Goal: Task Accomplishment & Management: Use online tool/utility

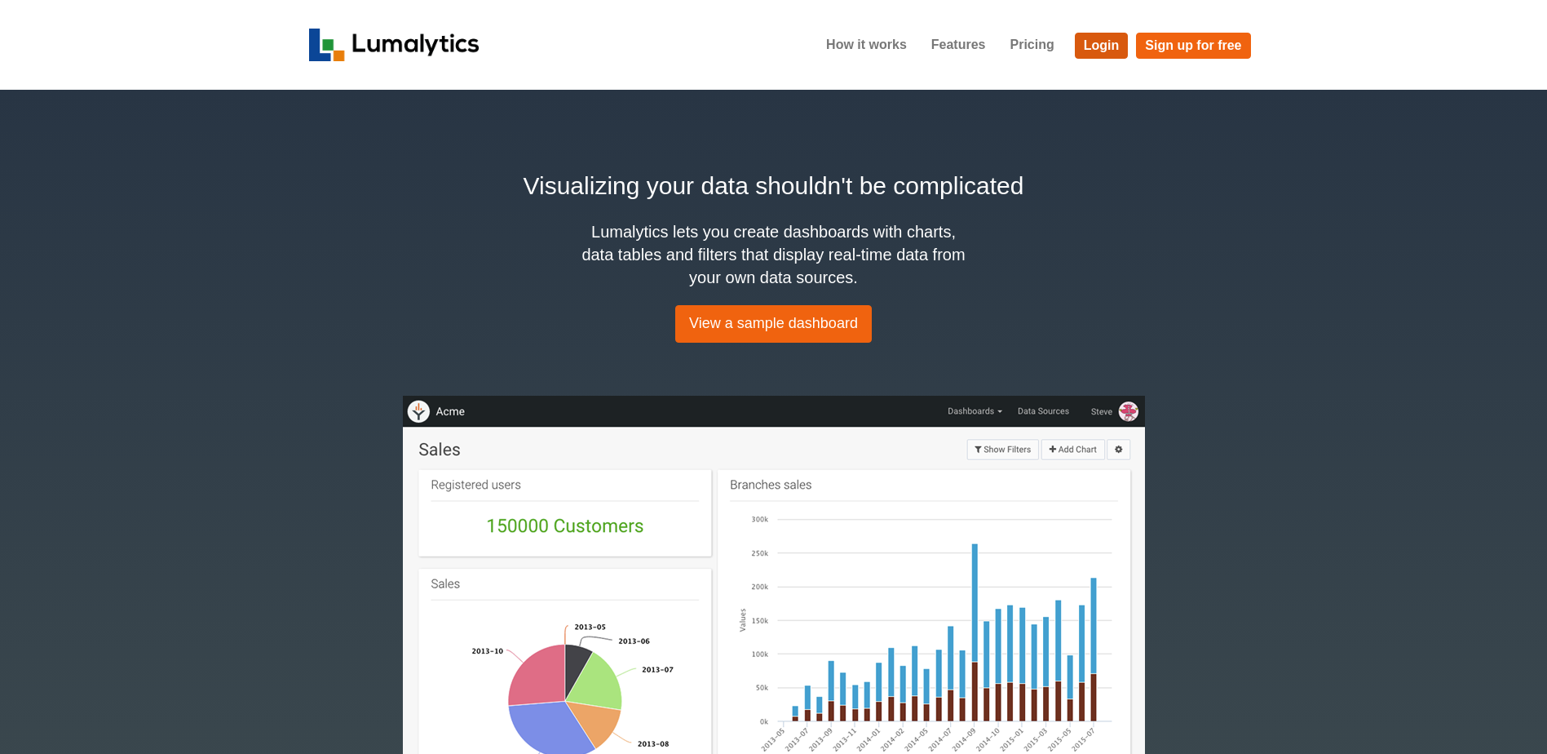
click at [1090, 41] on link "Login" at bounding box center [1102, 46] width 54 height 26
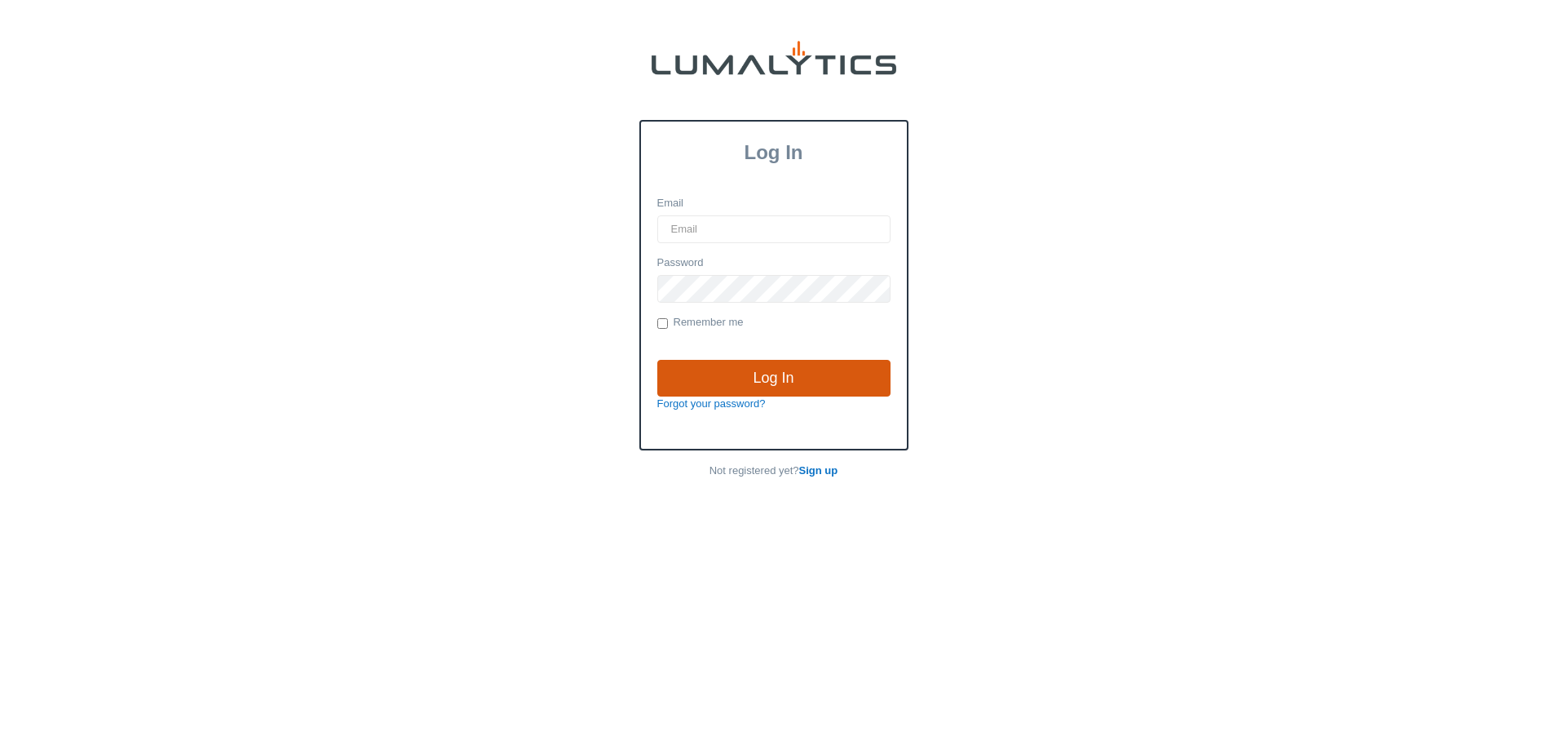
type input "[EMAIL_ADDRESS][DOMAIN_NAME]"
click at [770, 371] on input "Log In" at bounding box center [773, 379] width 233 height 38
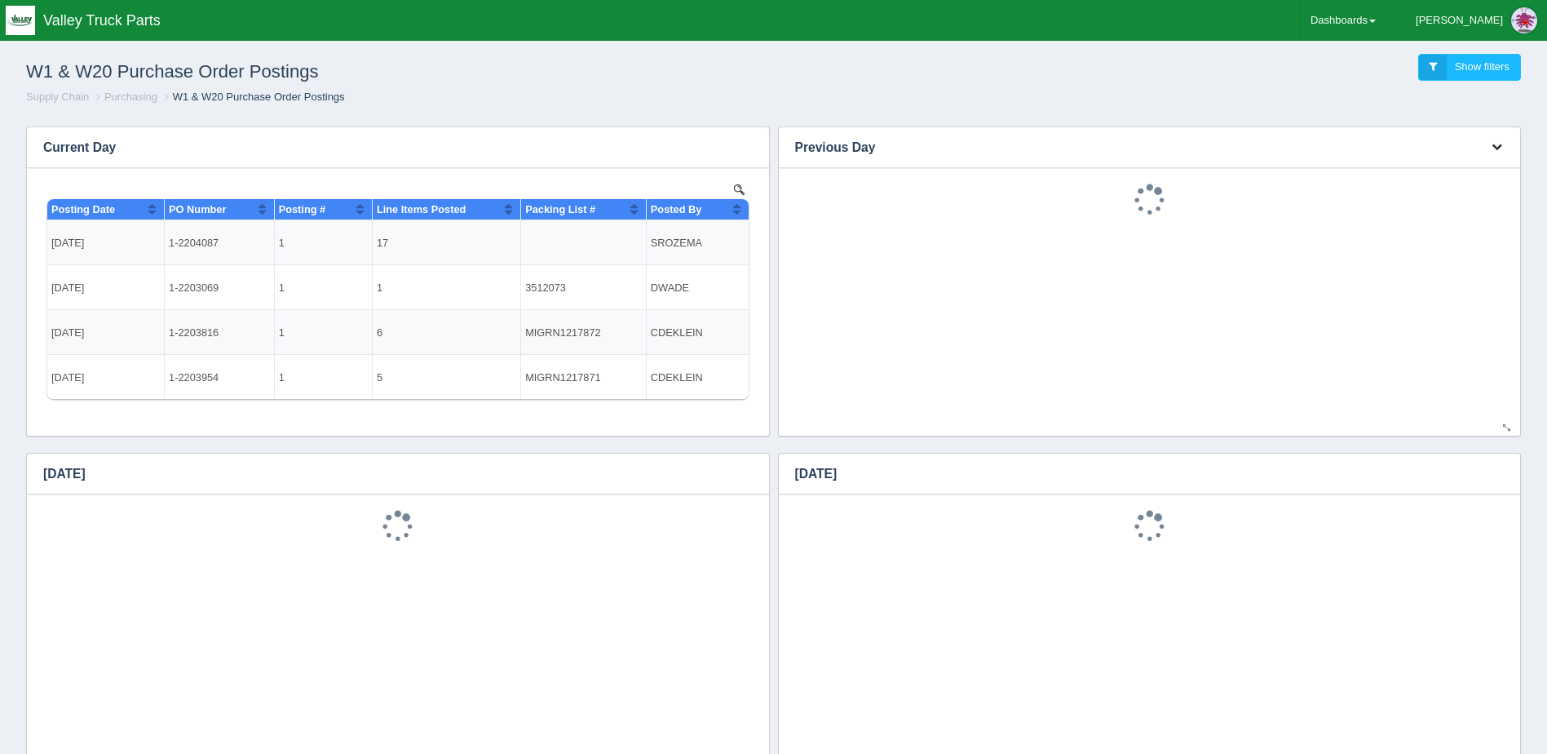
click at [1490, 138] on button "button" at bounding box center [1497, 147] width 22 height 25
click at [1450, 170] on link "Download CSV" at bounding box center [1442, 172] width 130 height 24
